Goal: Task Accomplishment & Management: Complete application form

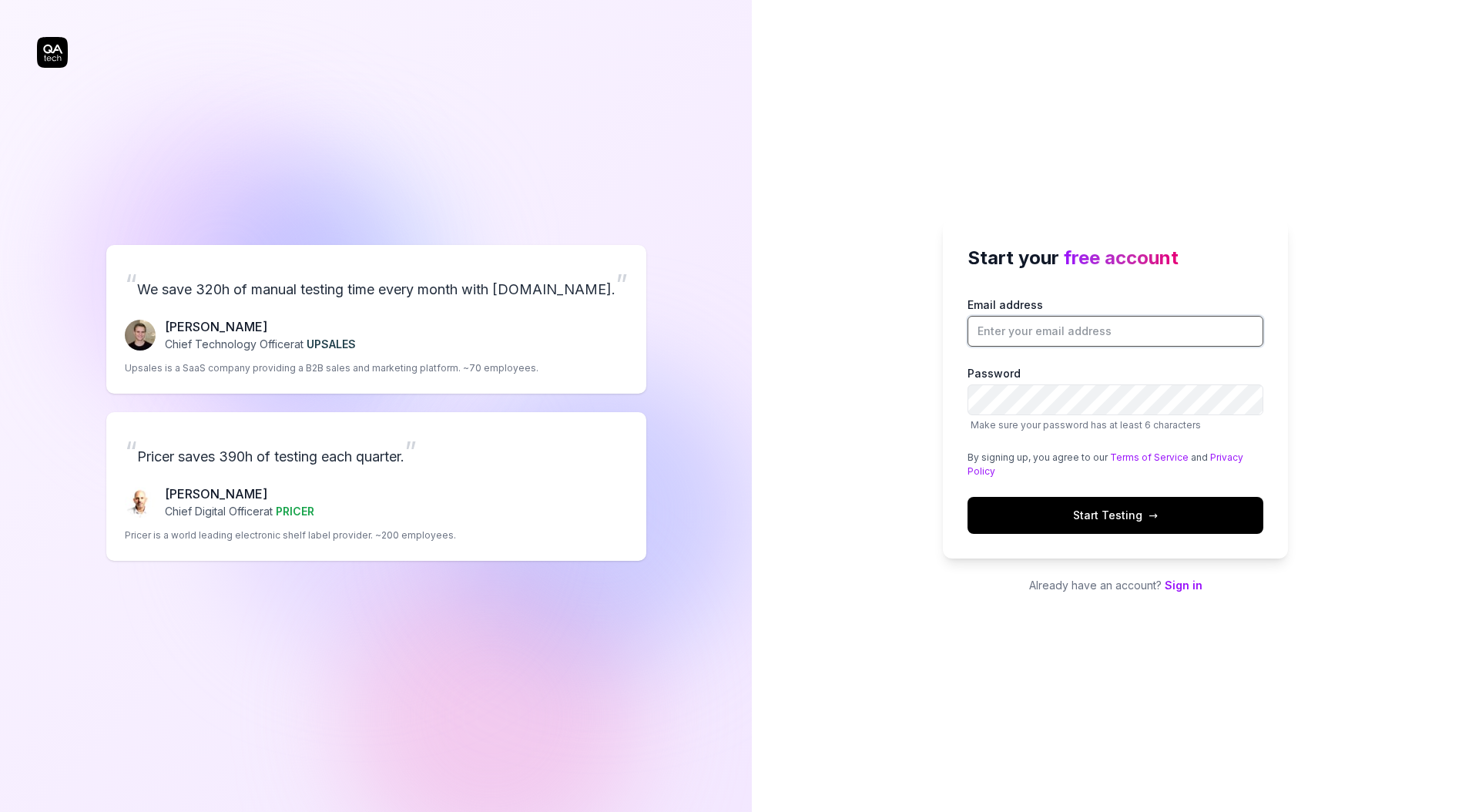
click at [1097, 331] on input "Email address" at bounding box center [1115, 331] width 296 height 31
click at [1116, 337] on input "Email address" at bounding box center [1115, 331] width 296 height 31
click at [868, 214] on div "Start your free account Email address [PERSON_NAME].stryjewsk Password Make sur…" at bounding box center [1115, 406] width 727 height 812
click at [1130, 334] on input "[PERSON_NAME].stryjewsk" at bounding box center [1115, 331] width 296 height 31
drag, startPoint x: 1060, startPoint y: 333, endPoint x: 1080, endPoint y: 326, distance: 21.2
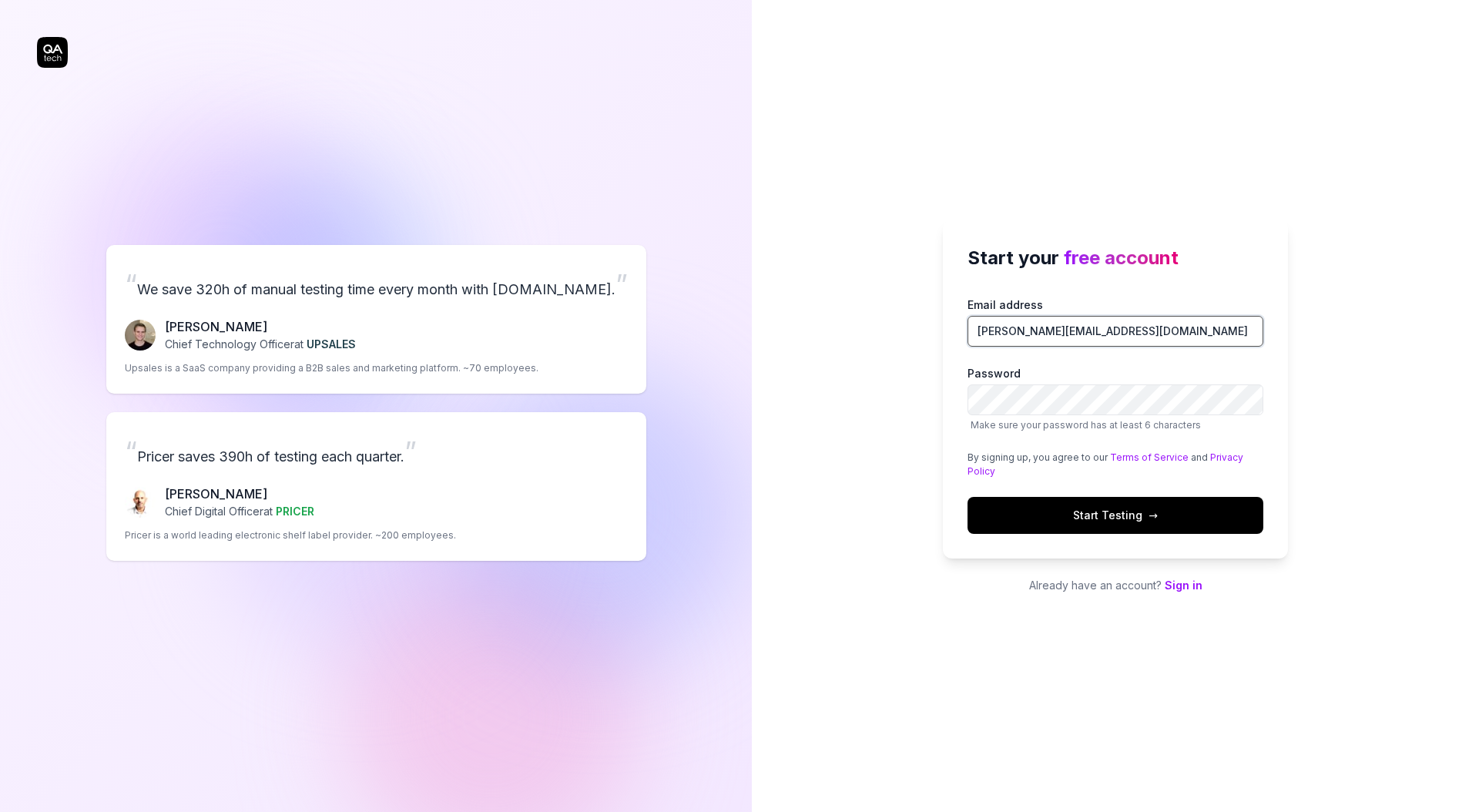
click at [1060, 333] on input "[PERSON_NAME][EMAIL_ADDRESS][DOMAIN_NAME]" at bounding box center [1115, 331] width 296 height 31
type input "[PERSON_NAME][EMAIL_ADDRESS][PERSON_NAME][DOMAIN_NAME]"
click at [859, 529] on div "Start your free account Email address [PERSON_NAME][EMAIL_ADDRESS][PERSON_NAME]…" at bounding box center [1115, 406] width 727 height 812
click at [1117, 522] on button "Start Testing →" at bounding box center [1115, 515] width 296 height 37
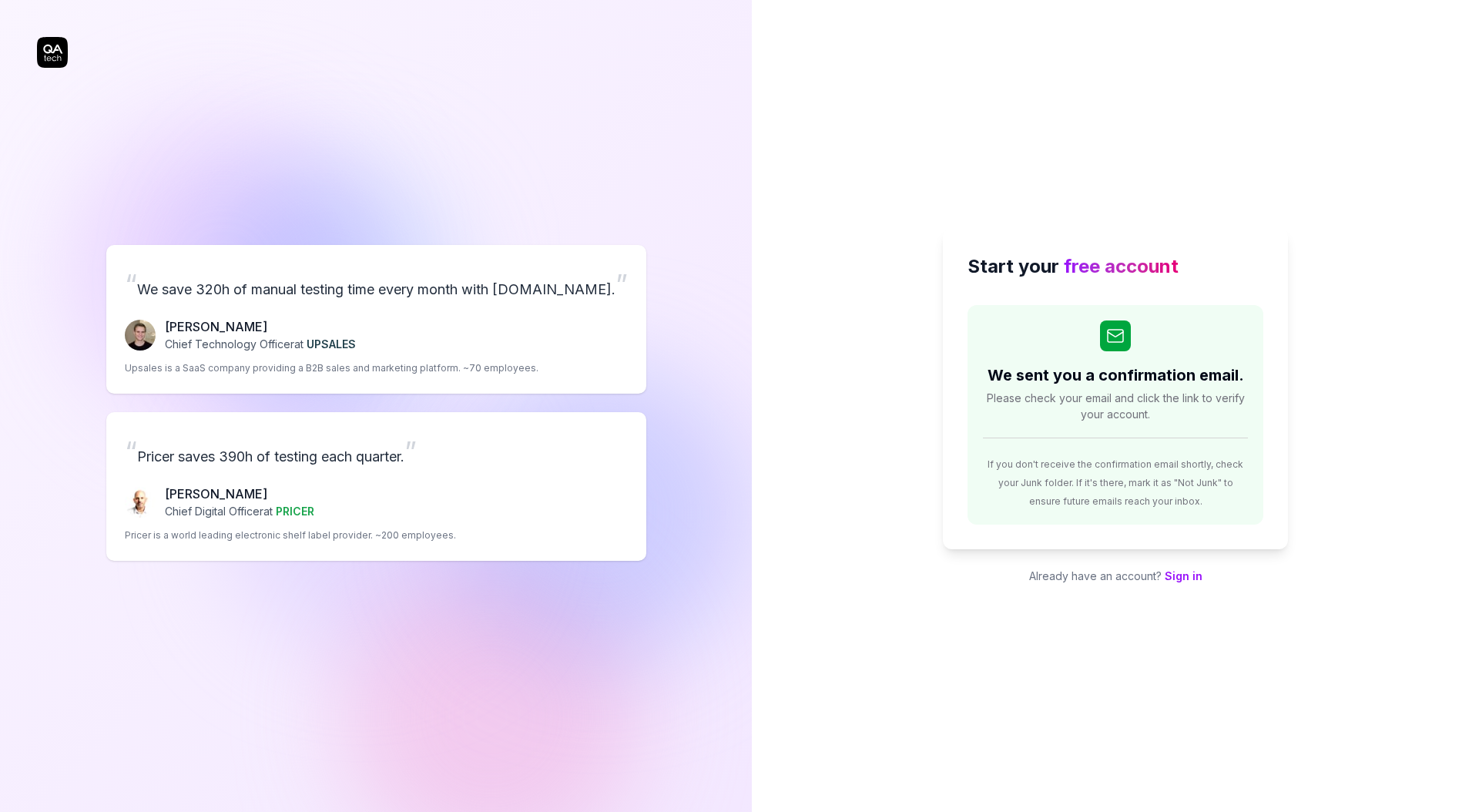
click at [757, 337] on div "Start your free account We sent you a confirmation email. Please check your ema…" at bounding box center [1115, 406] width 727 height 812
click at [810, 484] on div "Start your free account We sent you a confirmation email. Please check your ema…" at bounding box center [1115, 406] width 727 height 812
